Goal: Task Accomplishment & Management: Manage account settings

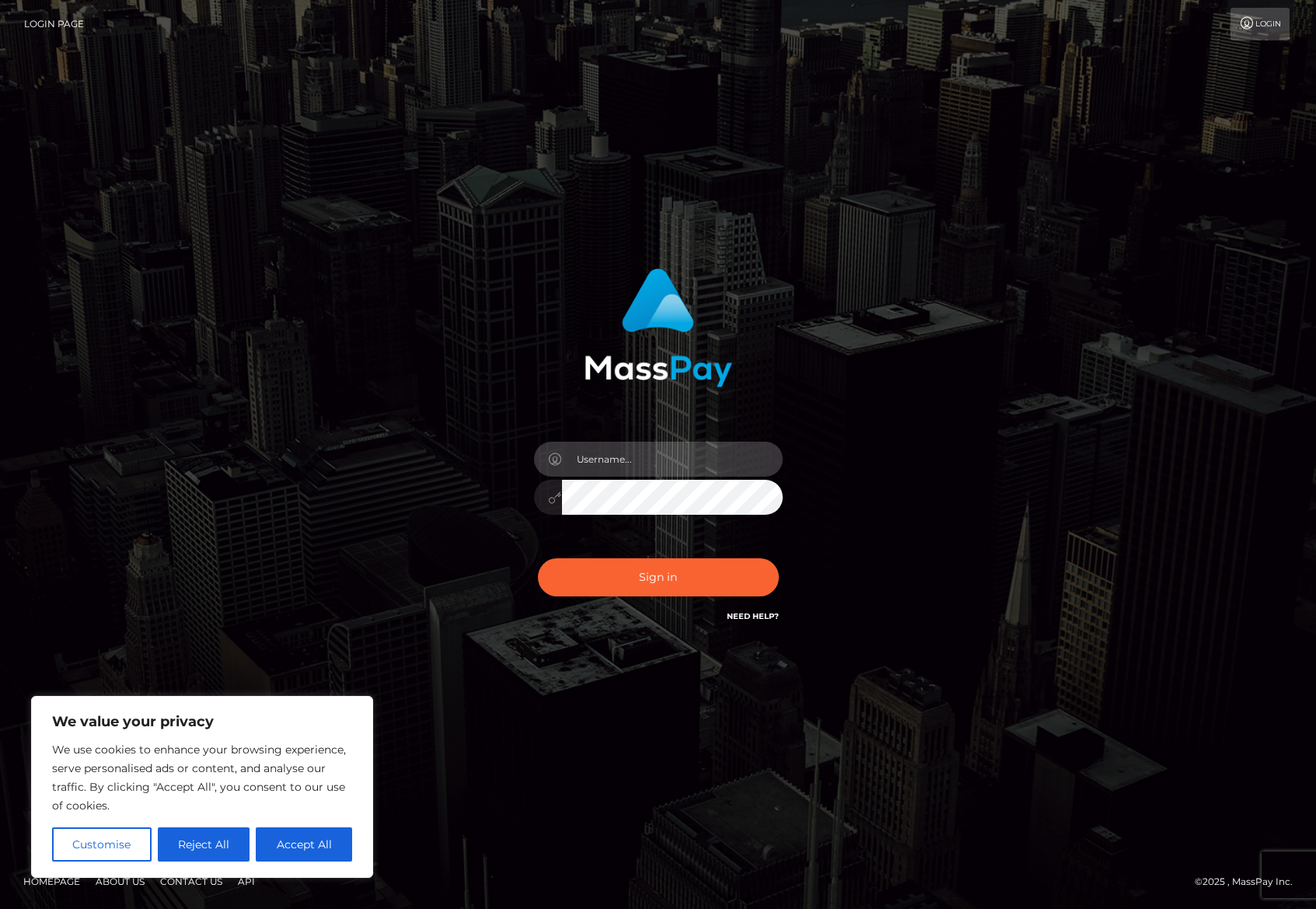
type input "treih3"
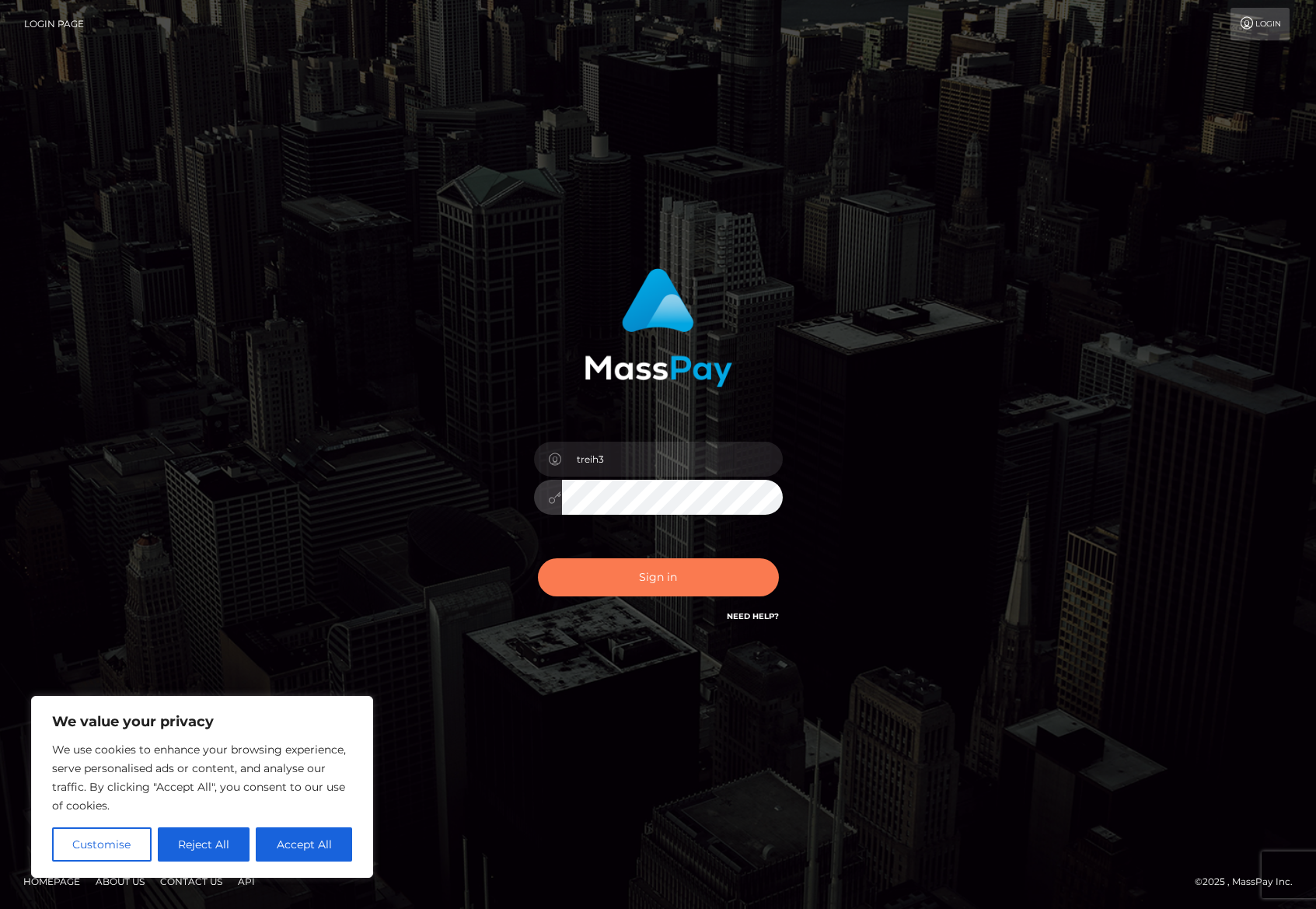
click at [663, 582] on button "Sign in" at bounding box center [658, 577] width 241 height 38
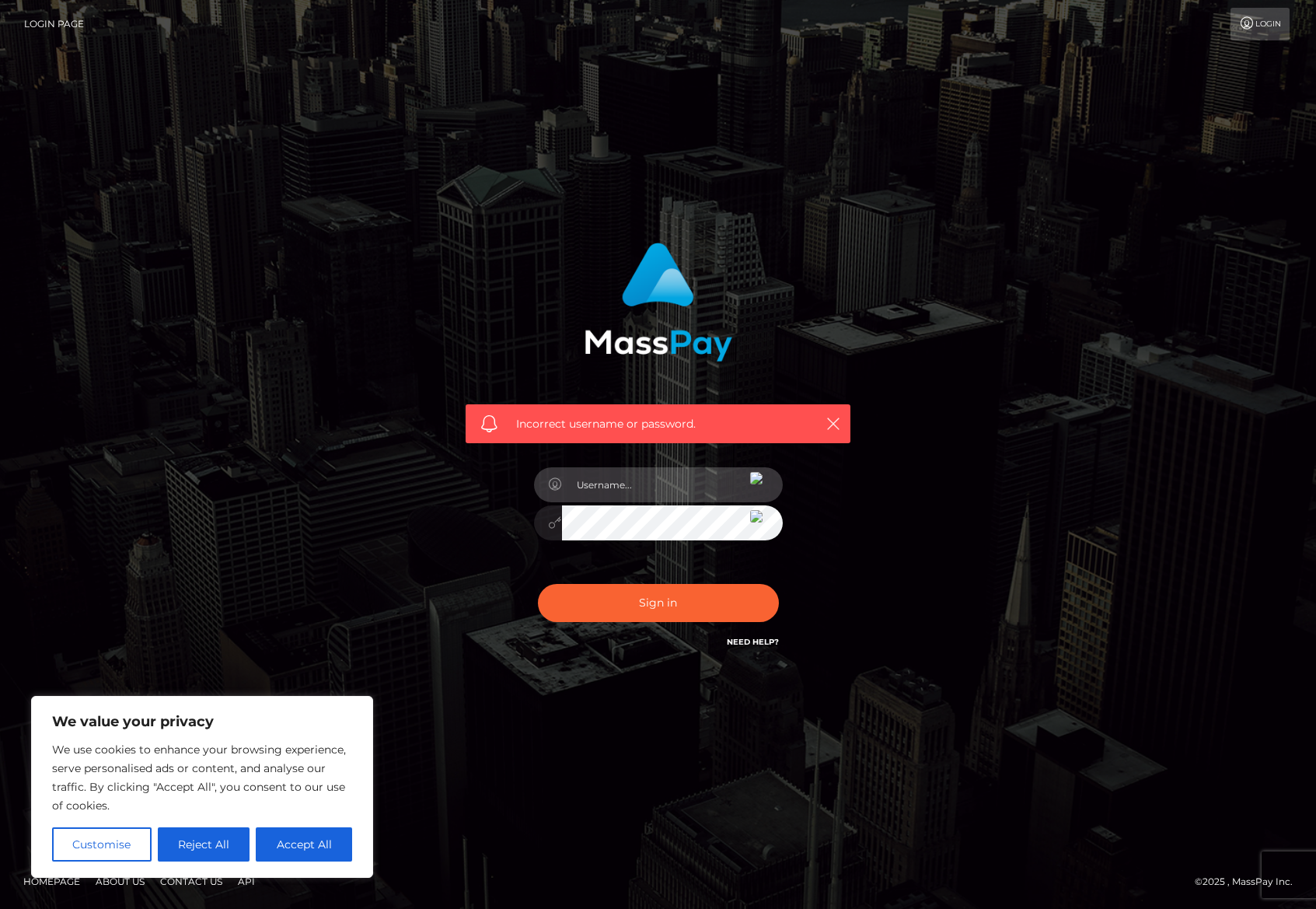
type input "treih3"
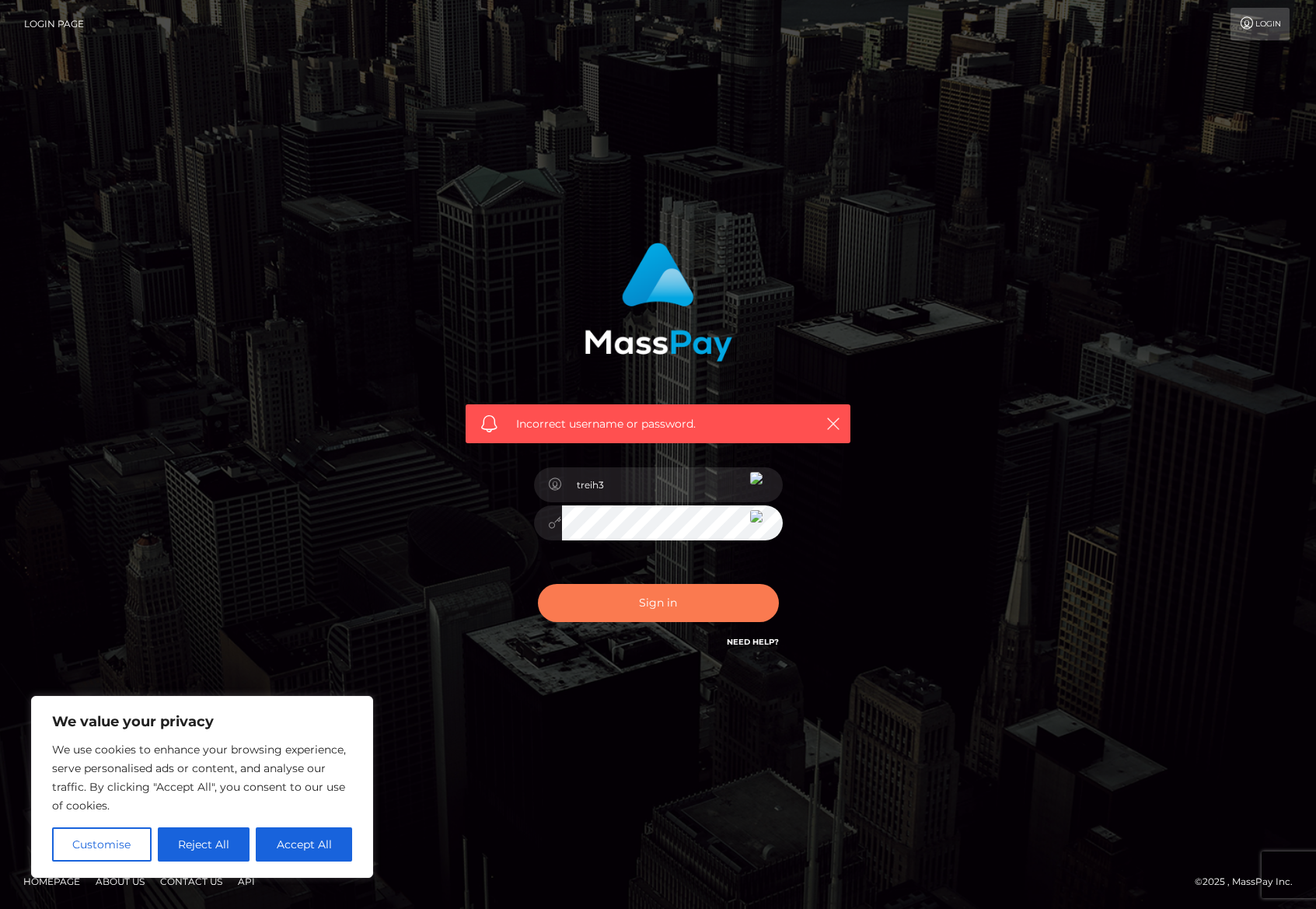
click at [648, 605] on button "Sign in" at bounding box center [658, 603] width 241 height 38
click at [890, 586] on div "Incorrect username or password." at bounding box center [658, 454] width 886 height 447
click at [766, 641] on link "Need Help?" at bounding box center [752, 642] width 52 height 10
